Goal: Information Seeking & Learning: Check status

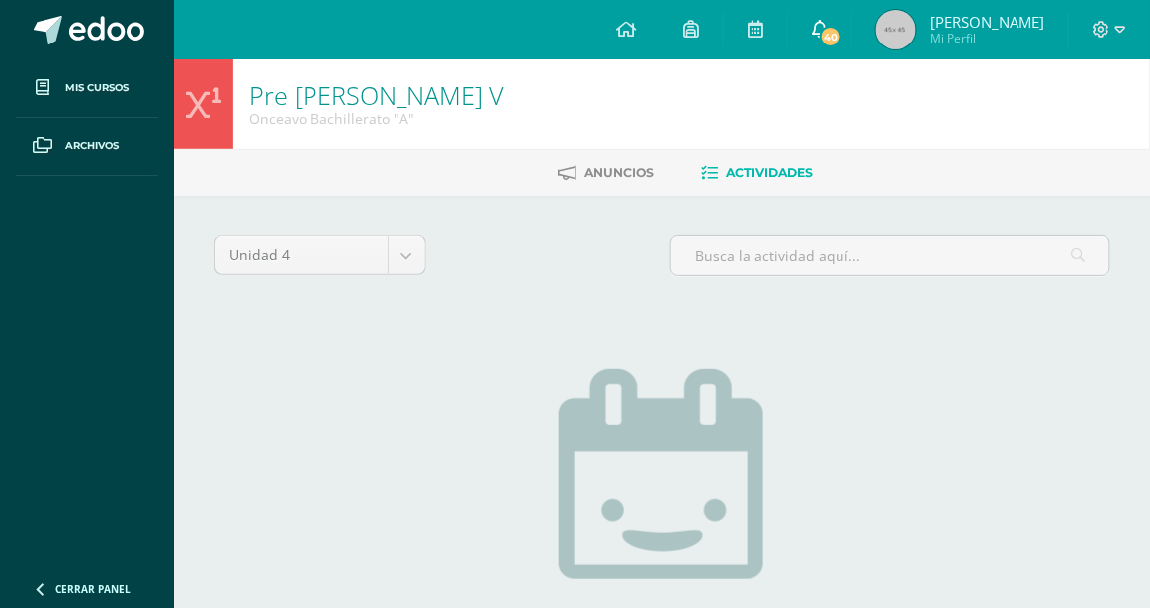
click at [823, 37] on icon at bounding box center [820, 29] width 16 height 18
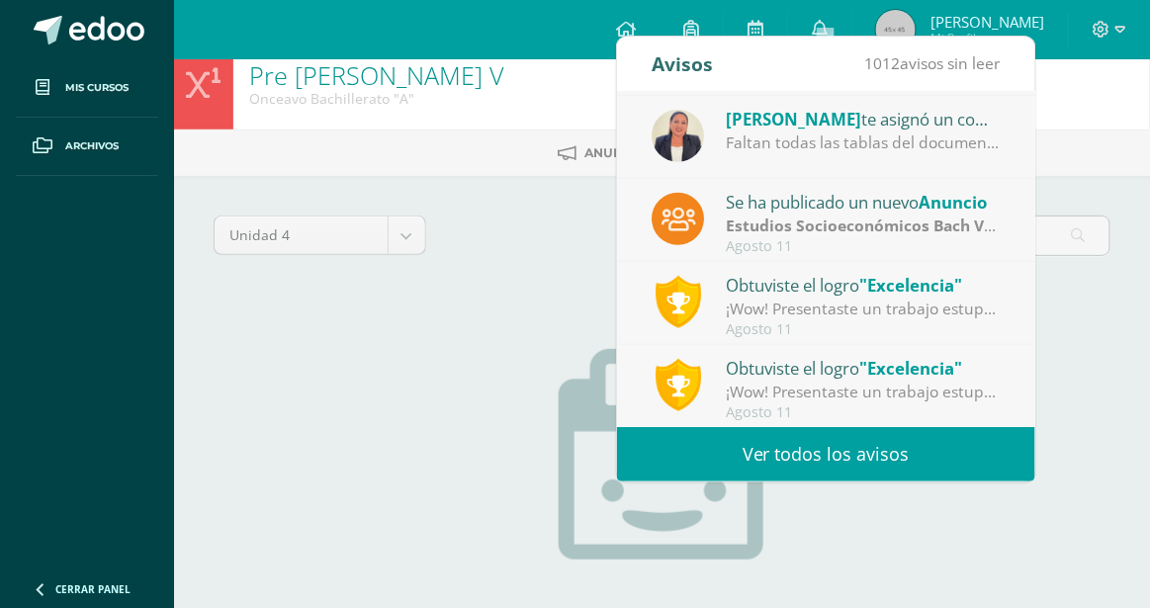
scroll to position [30, 0]
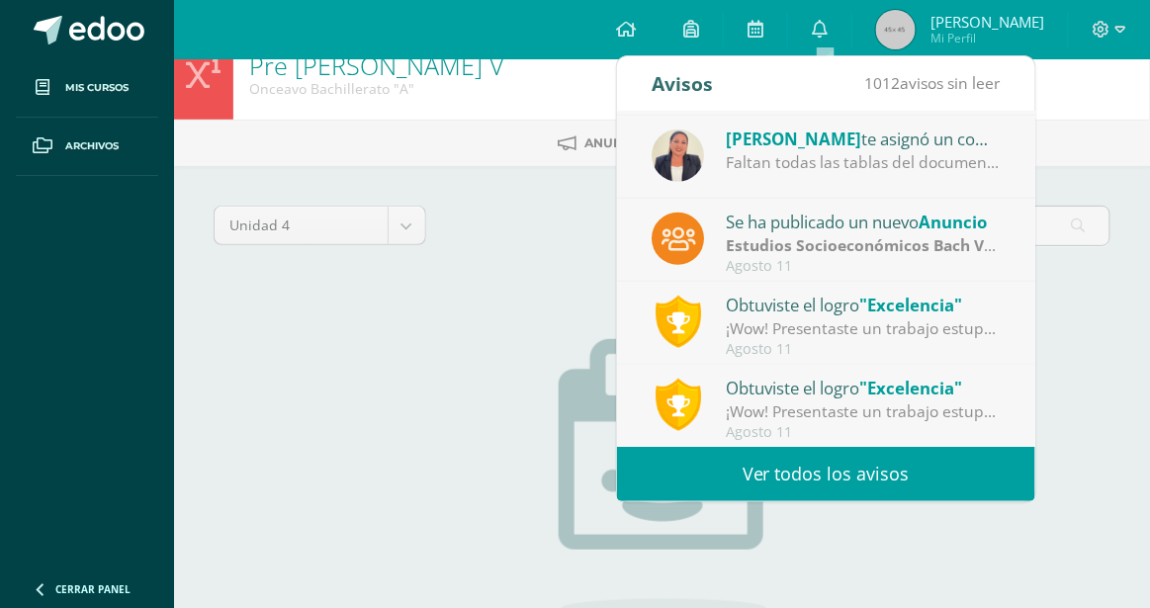
click at [753, 318] on div "¡Wow! Presentaste un trabajo estupendo, demostrando dominio del tema y además c…" at bounding box center [863, 328] width 275 height 23
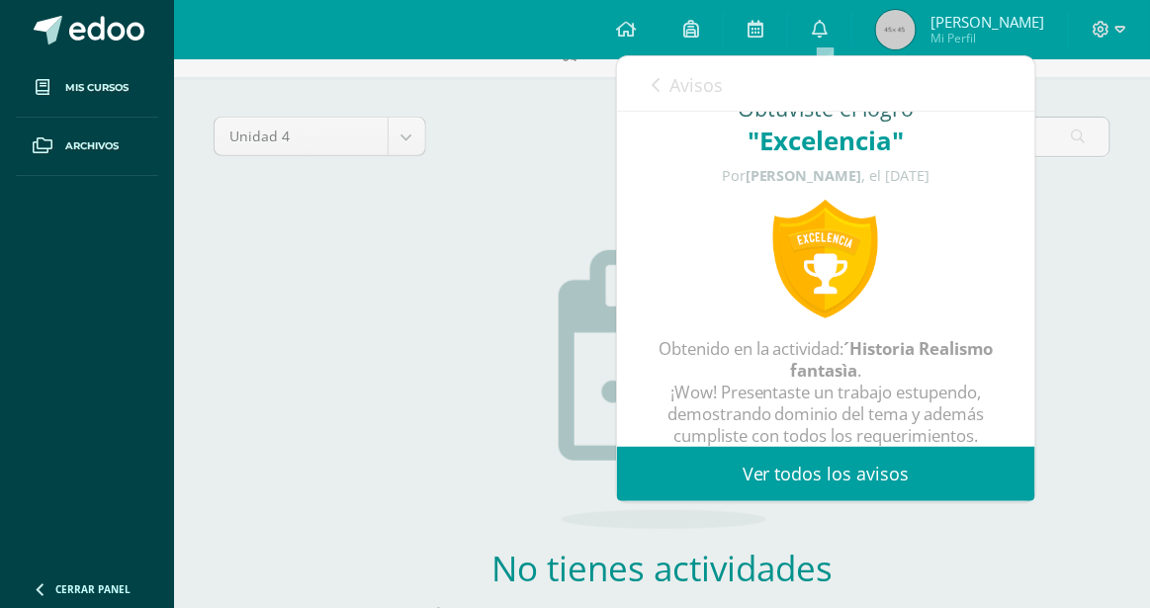
scroll to position [0, 0]
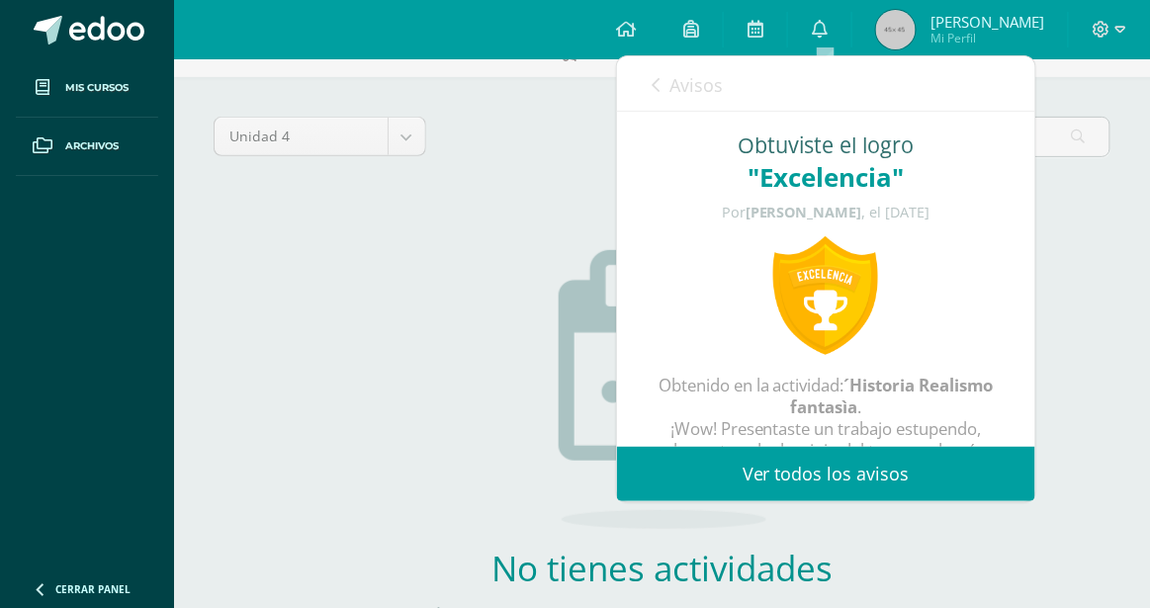
click at [668, 83] on link "Avisos" at bounding box center [687, 84] width 71 height 56
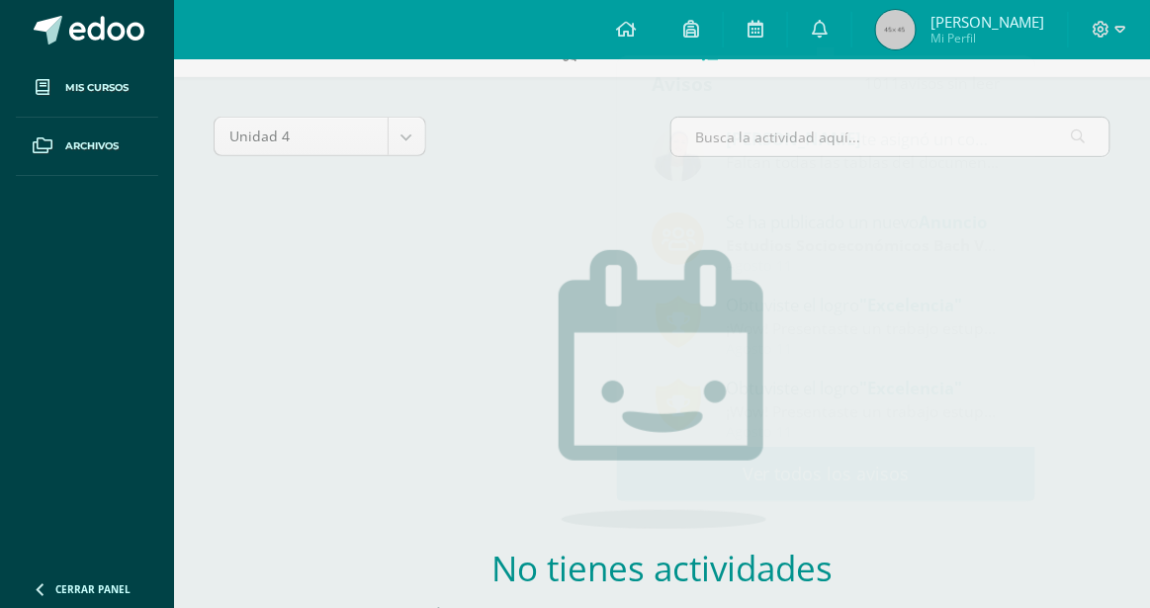
click at [572, 150] on div "Unidad 4 Unidad 1 Unidad 2 Unidad 3 Unidad 4" at bounding box center [662, 145] width 913 height 56
click at [935, 14] on span "[PERSON_NAME] Mi Perfil" at bounding box center [960, 30] width 176 height 40
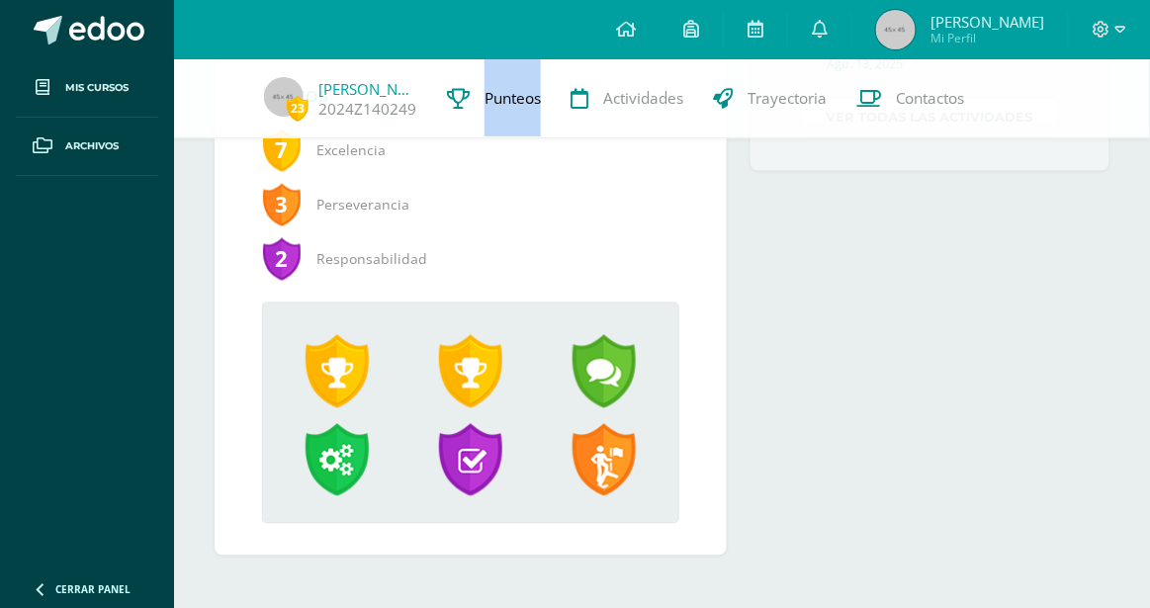
scroll to position [761, 0]
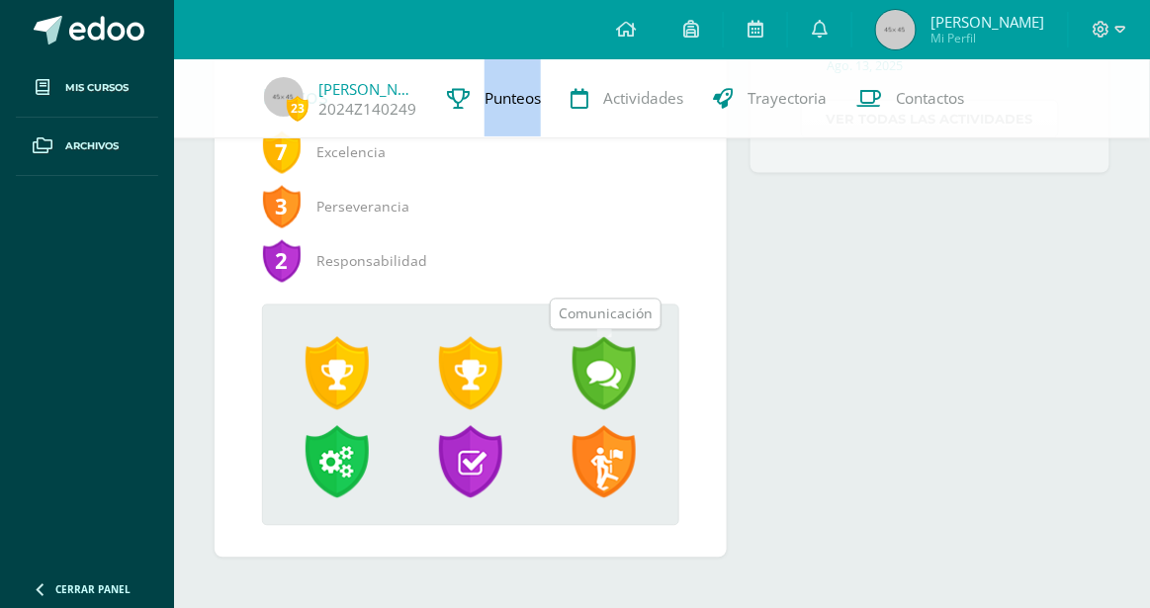
click at [615, 361] on span at bounding box center [604, 373] width 63 height 73
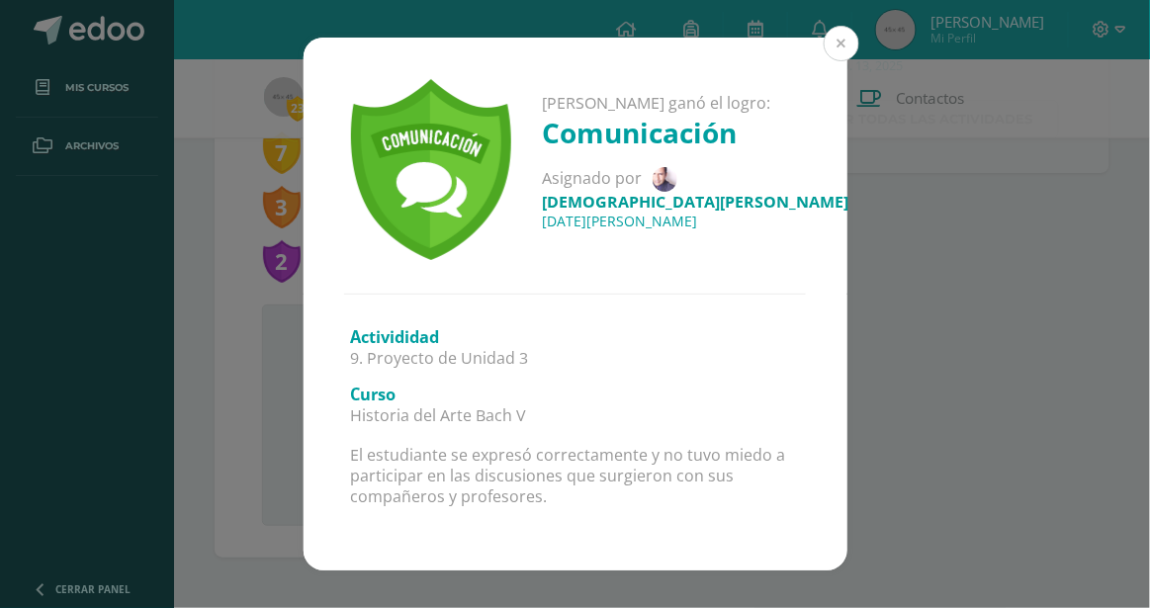
click at [840, 48] on button at bounding box center [842, 44] width 36 height 36
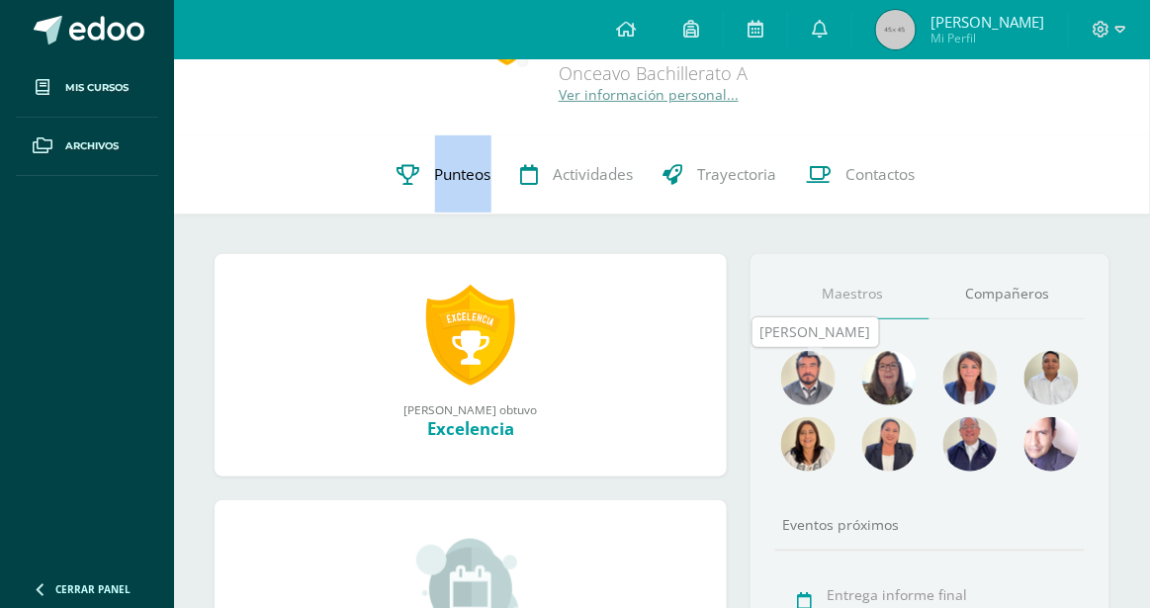
scroll to position [55, 0]
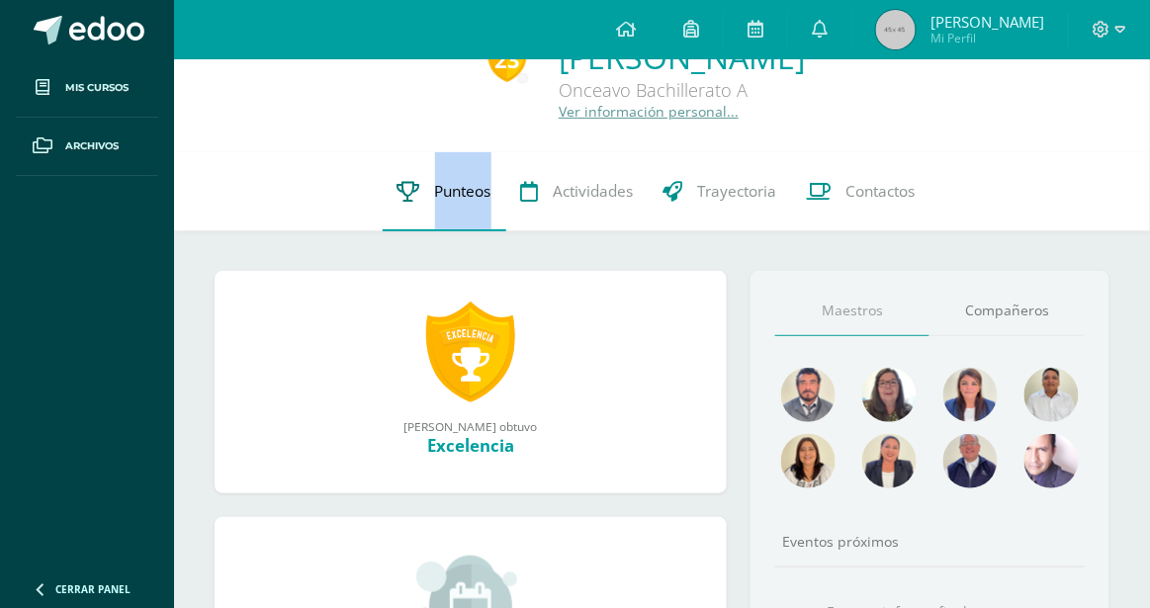
click at [481, 202] on span "Punteos" at bounding box center [463, 191] width 56 height 21
